Goal: Find specific page/section: Find specific page/section

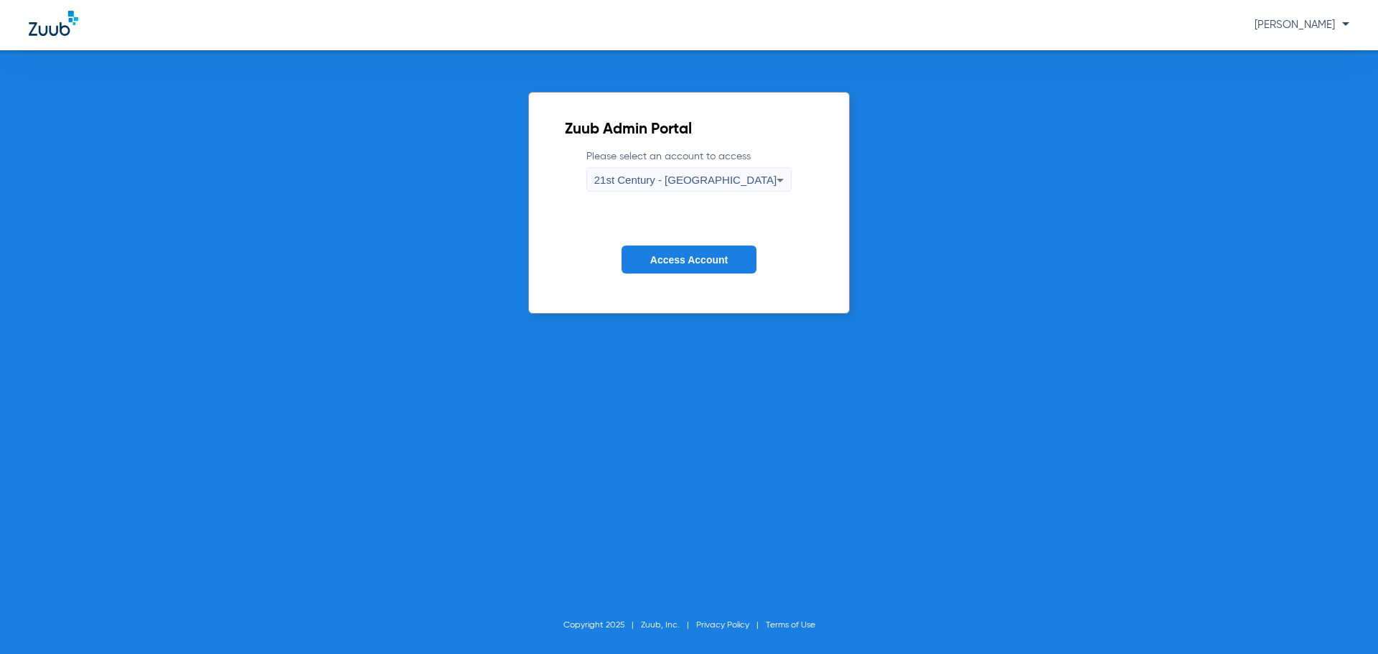
click at [1344, 22] on span "[PERSON_NAME]" at bounding box center [1302, 24] width 95 height 11
click at [910, 101] on div at bounding box center [689, 327] width 1378 height 654
click at [772, 181] on icon at bounding box center [780, 180] width 17 height 17
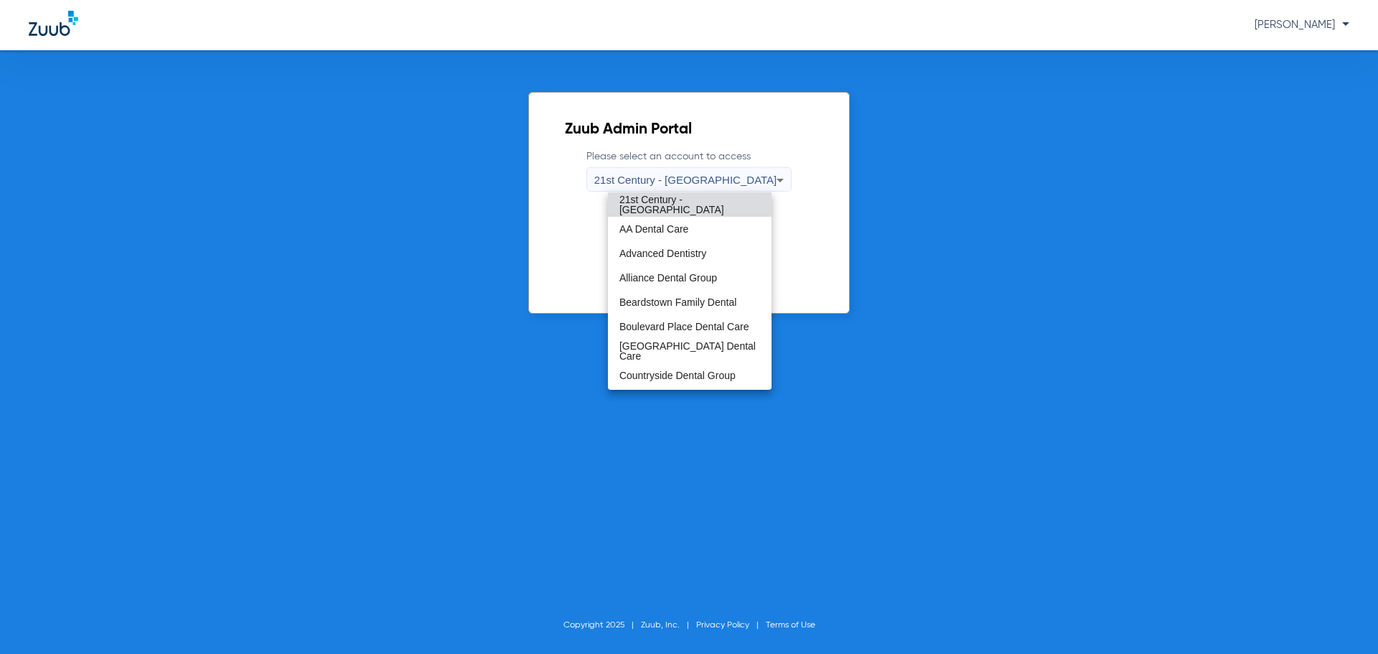
click at [943, 203] on div at bounding box center [689, 327] width 1378 height 654
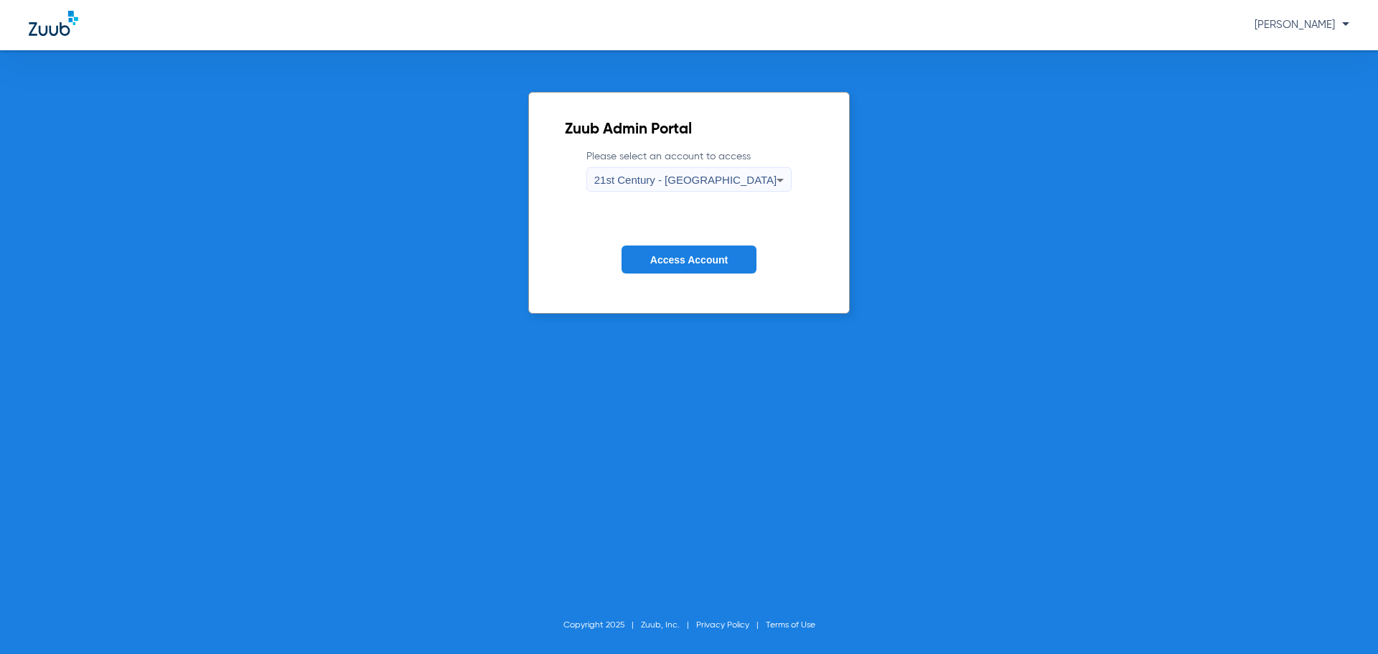
click at [772, 177] on icon at bounding box center [780, 180] width 17 height 17
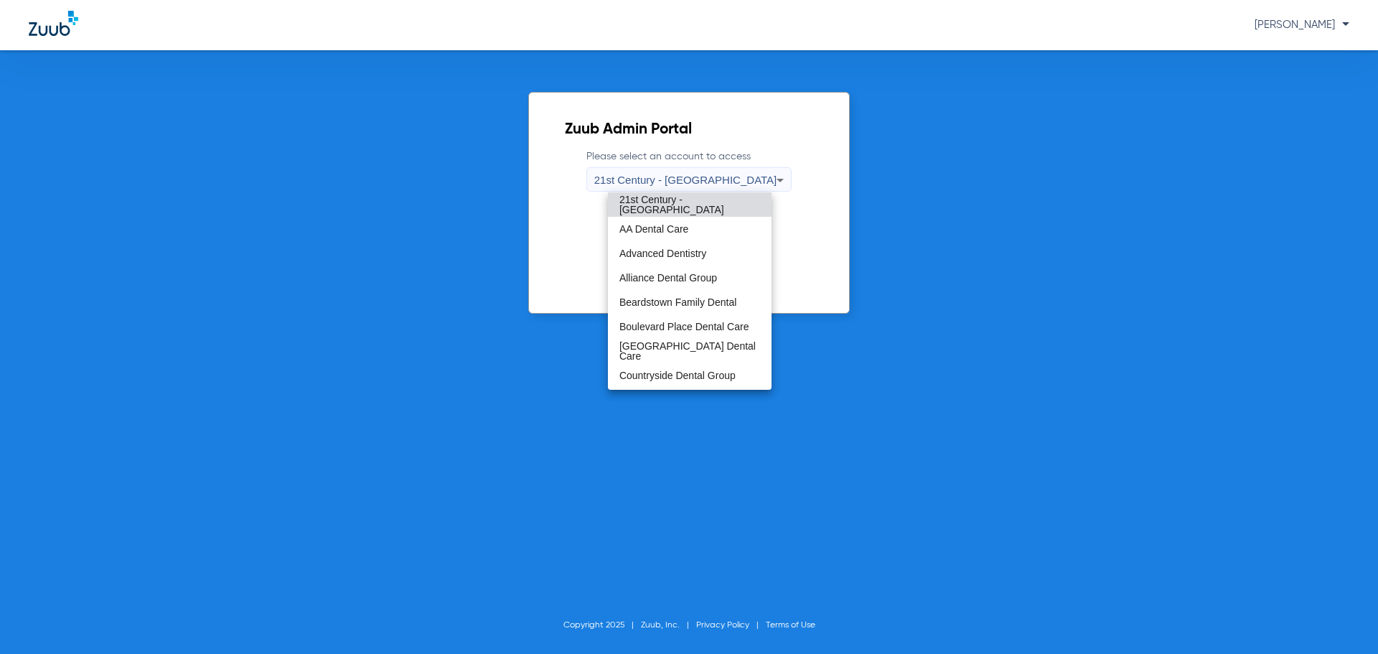
click at [764, 177] on div at bounding box center [689, 327] width 1378 height 654
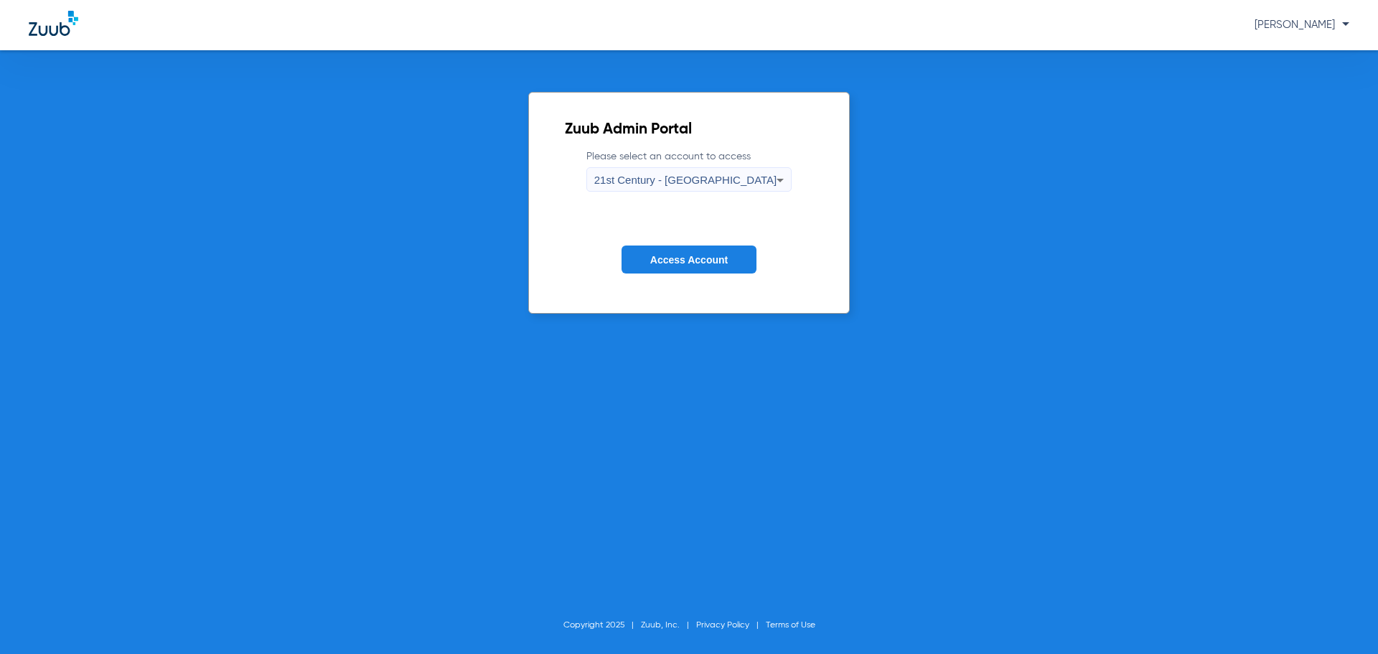
click at [743, 185] on div "21st Century - [GEOGRAPHIC_DATA]" at bounding box center [685, 180] width 183 height 24
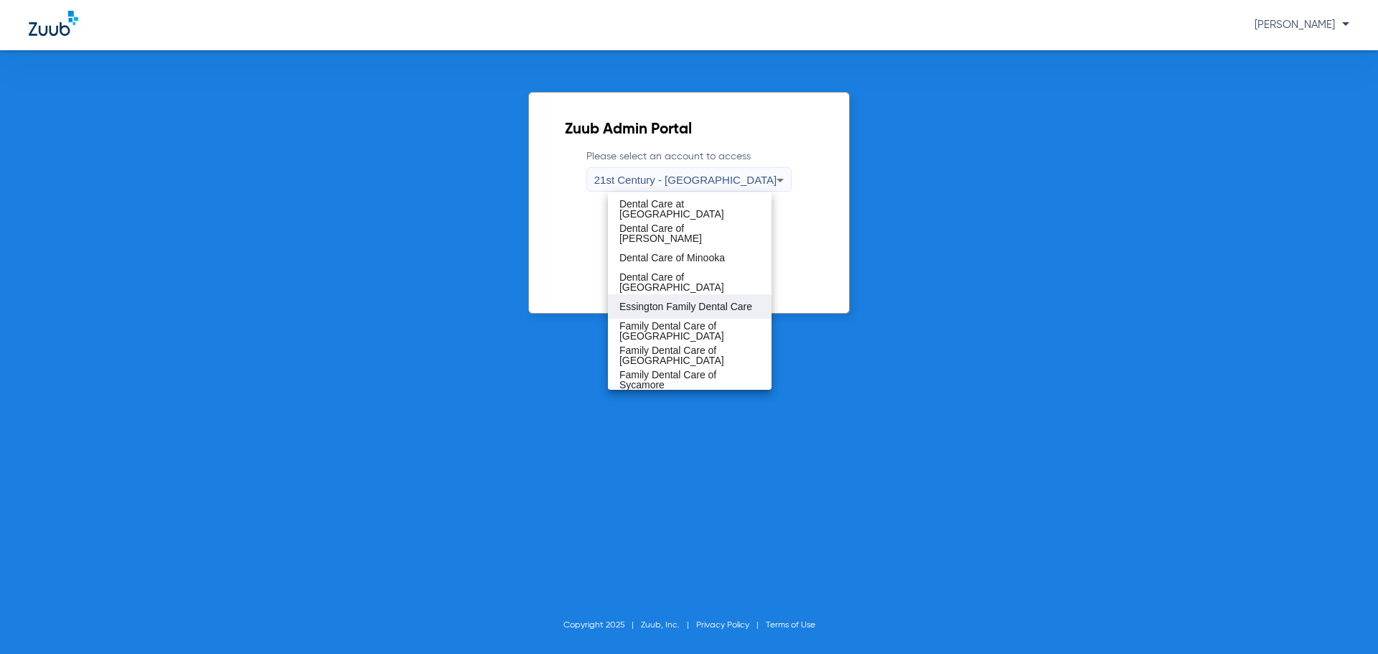
scroll to position [287, 0]
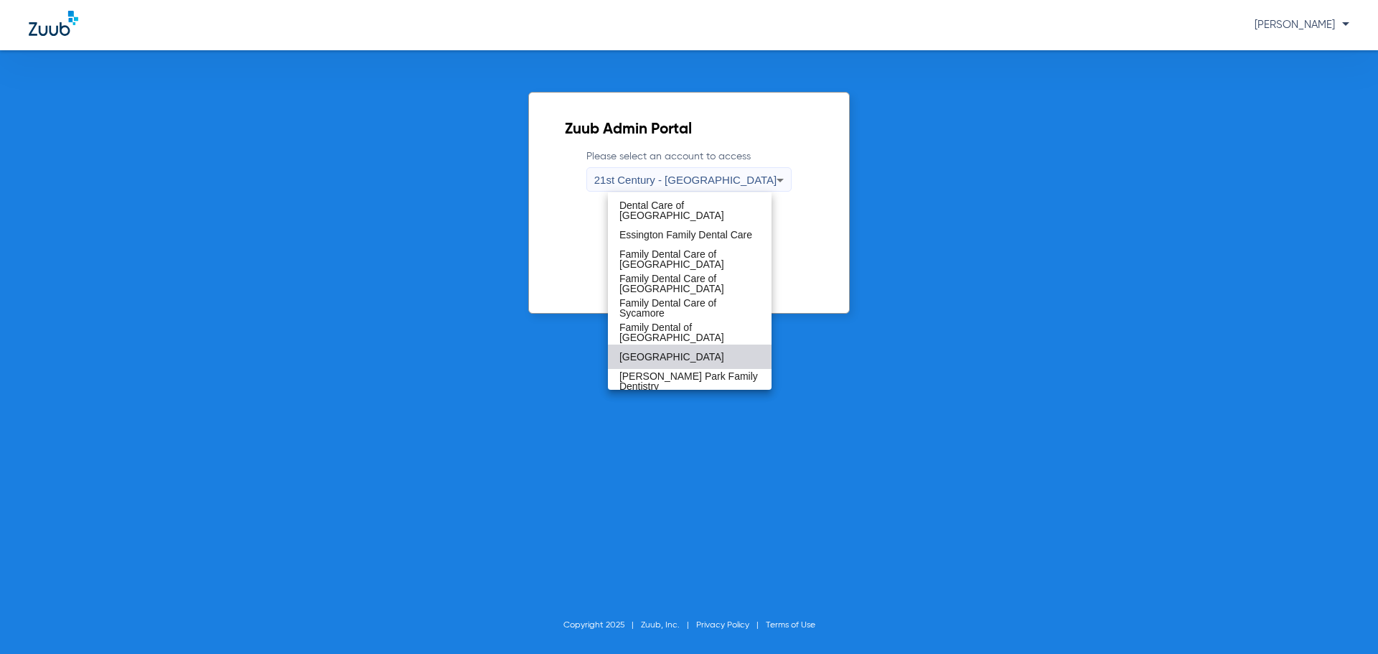
click at [710, 354] on span "[GEOGRAPHIC_DATA]" at bounding box center [672, 357] width 105 height 10
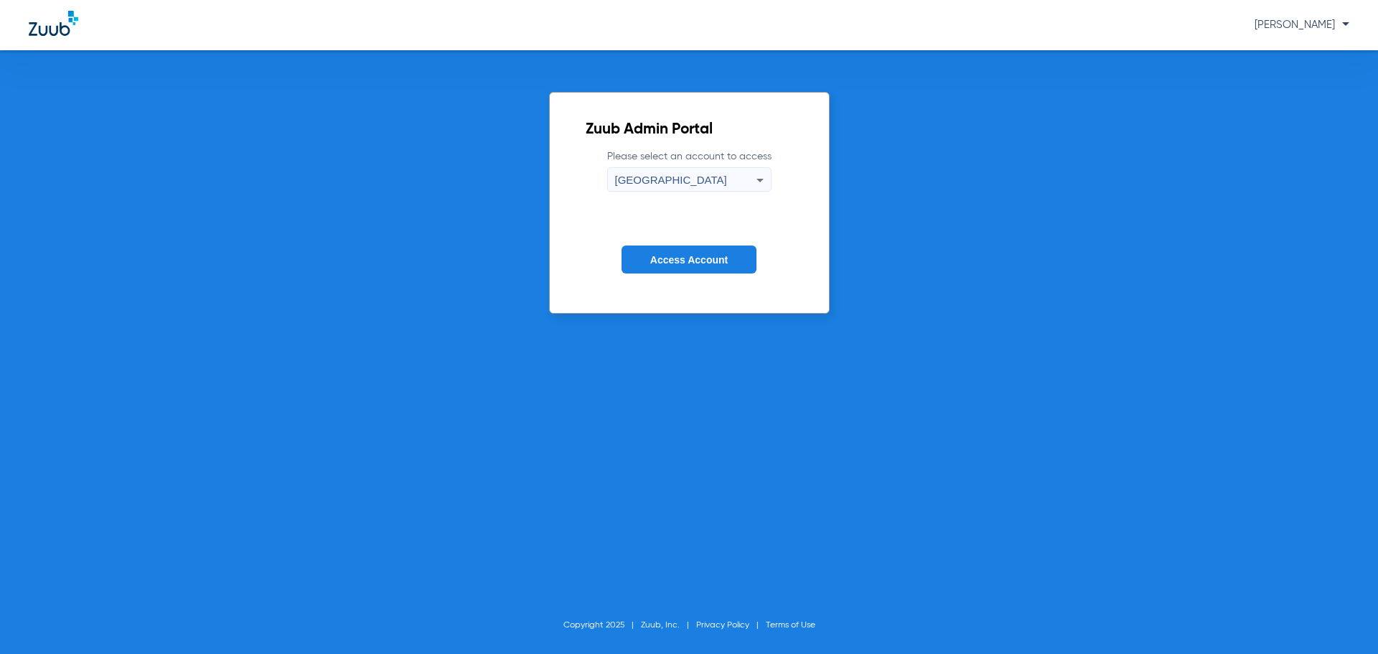
click at [715, 258] on span "Access Account" at bounding box center [689, 259] width 78 height 11
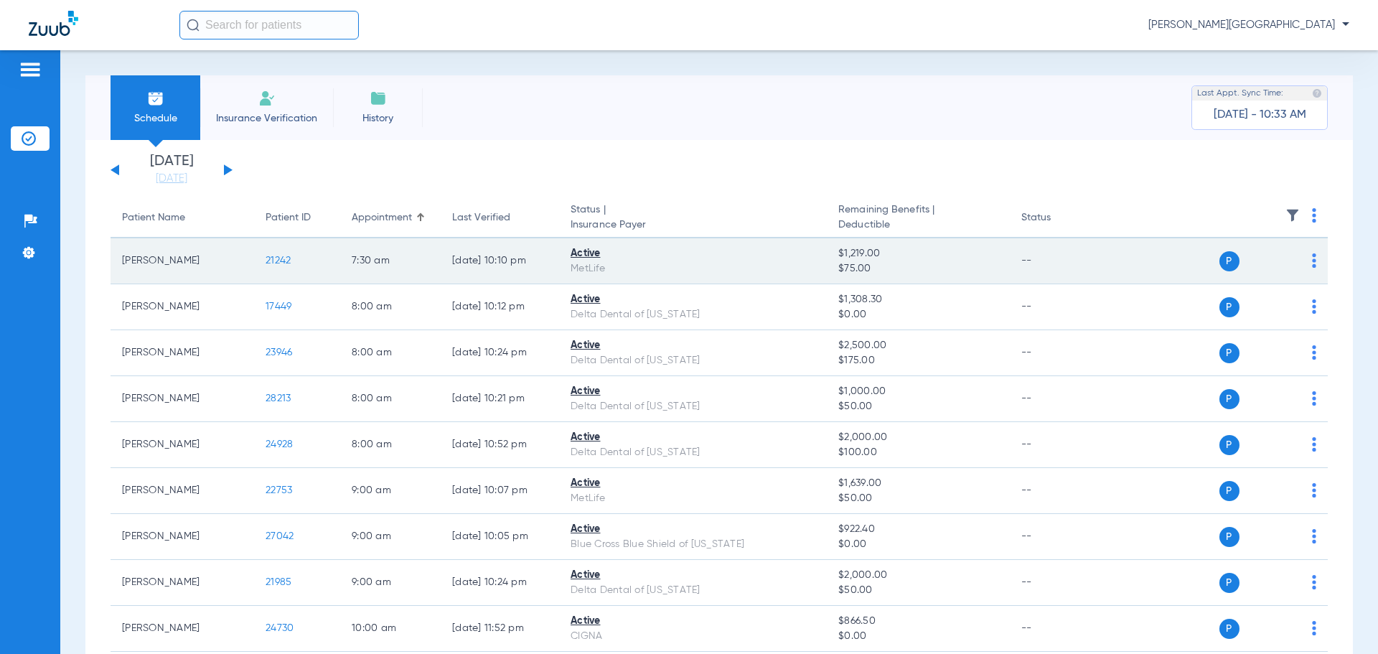
click at [280, 264] on span "21242" at bounding box center [278, 261] width 25 height 10
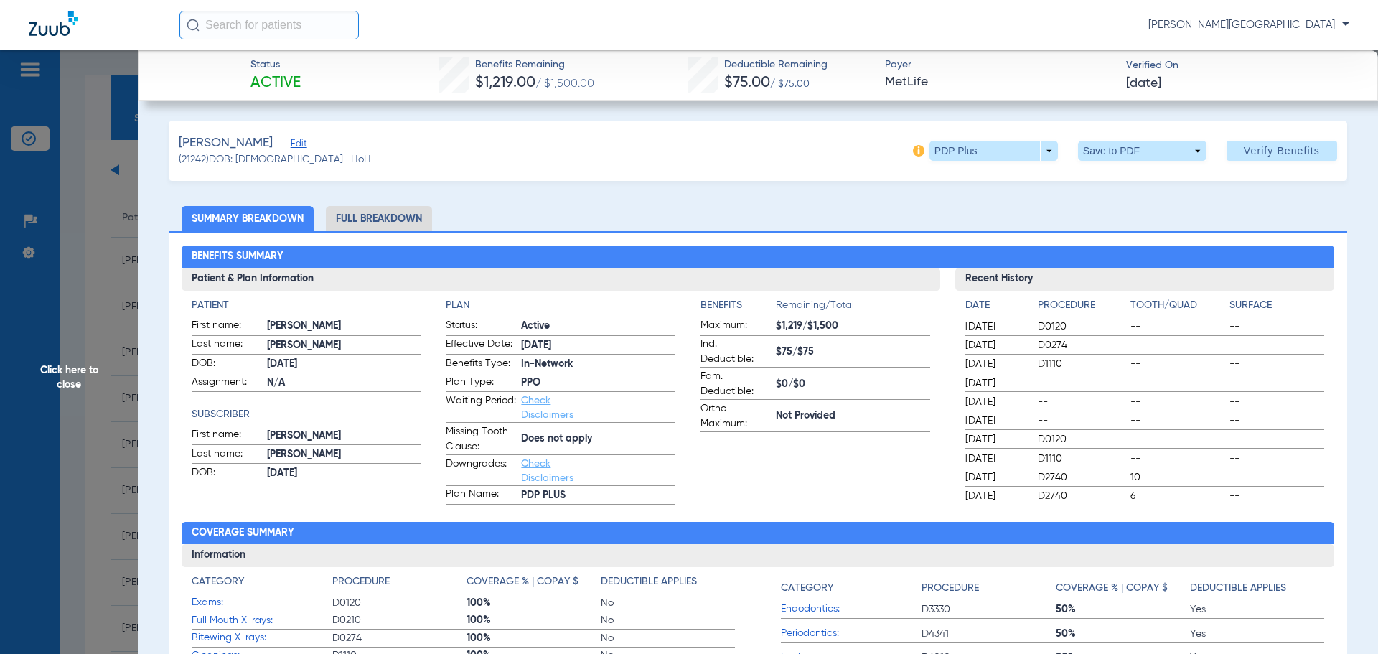
click at [70, 380] on span "Click here to close" at bounding box center [69, 377] width 138 height 654
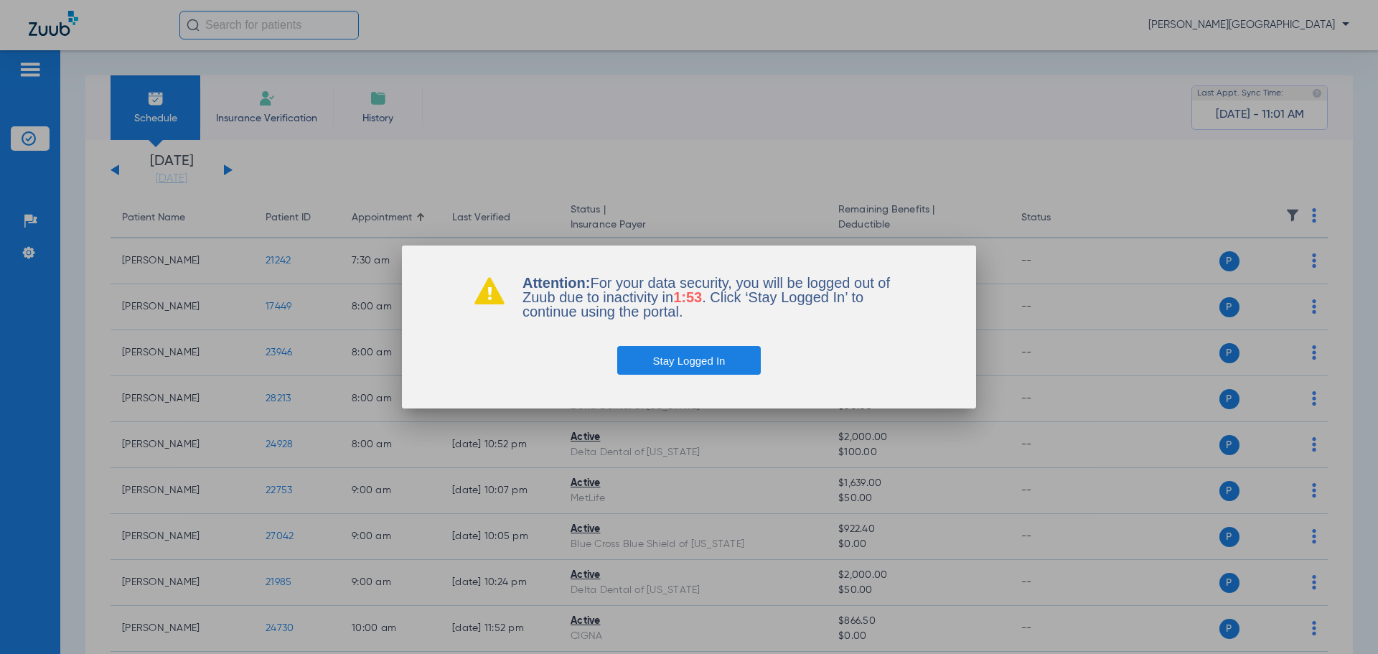
click at [722, 359] on button "Stay Logged In" at bounding box center [689, 360] width 144 height 29
